Goal: Information Seeking & Learning: Check status

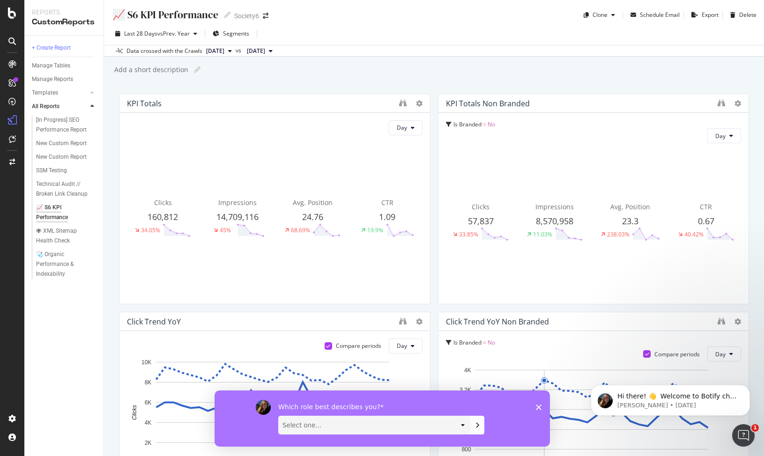
click at [539, 406] on polygon "Close survey" at bounding box center [538, 407] width 6 height 6
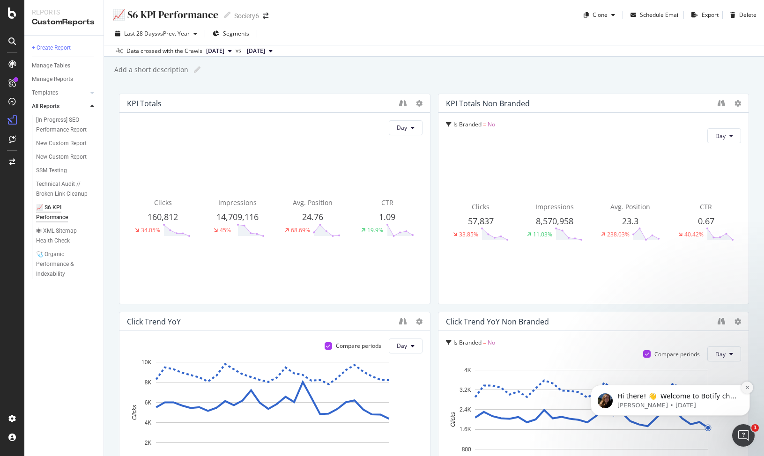
click at [749, 386] on icon "Dismiss notification" at bounding box center [747, 387] width 5 height 5
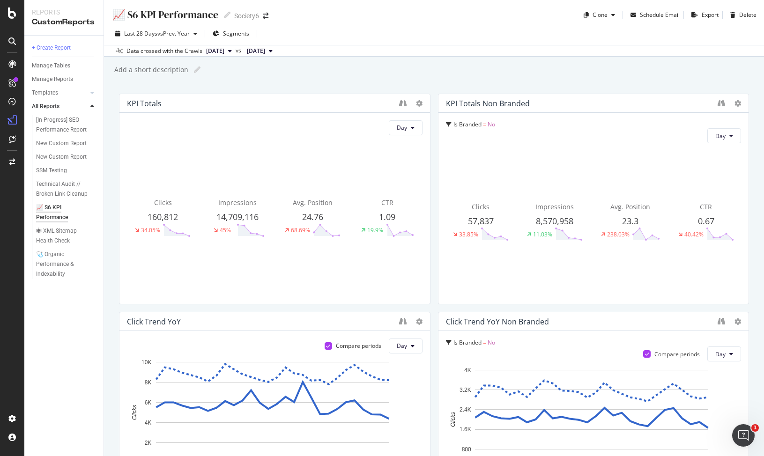
click at [224, 53] on span "[DATE]" at bounding box center [215, 51] width 18 height 8
click at [356, 37] on div "Last 28 Days vs Prev. Year Segments" at bounding box center [434, 35] width 660 height 19
click at [265, 52] on span "[DATE]" at bounding box center [256, 51] width 18 height 8
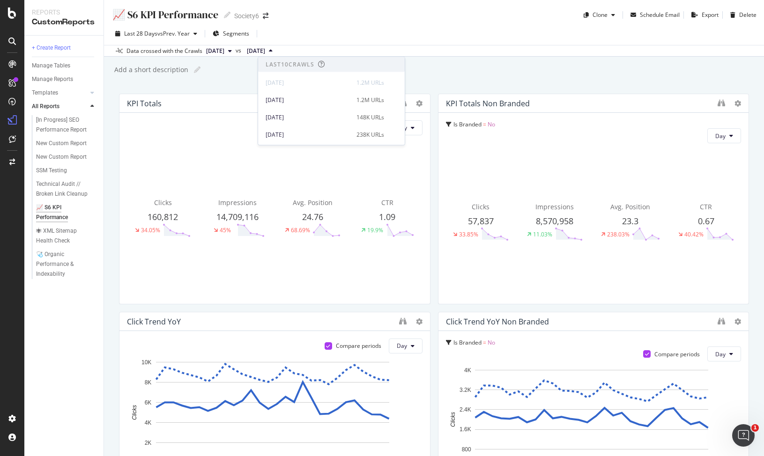
click at [234, 84] on div "📈 S6 KPI Performance 📈 S6 KPI Performance Society6 Clone Schedule Email Export …" at bounding box center [434, 228] width 660 height 456
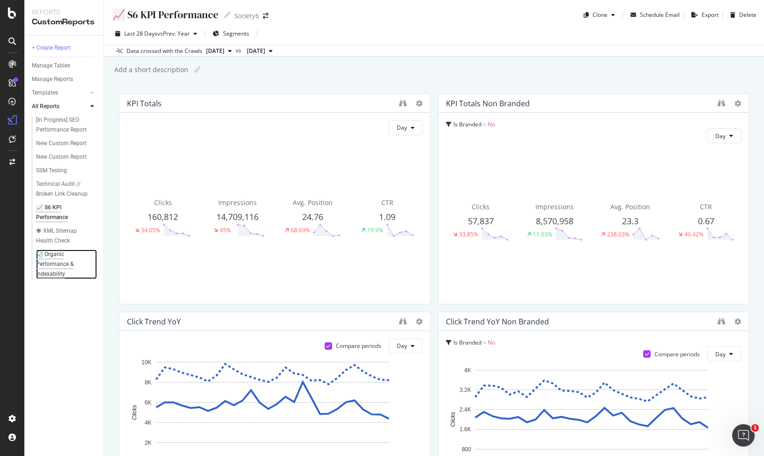
click at [52, 272] on div "🩺 Organic Performance & Indexability" at bounding box center [64, 265] width 56 height 30
